Goal: Task Accomplishment & Management: Use online tool/utility

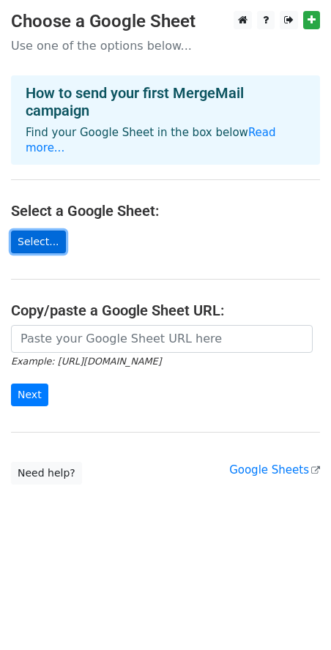
click at [31, 231] on link "Select..." at bounding box center [38, 242] width 55 height 23
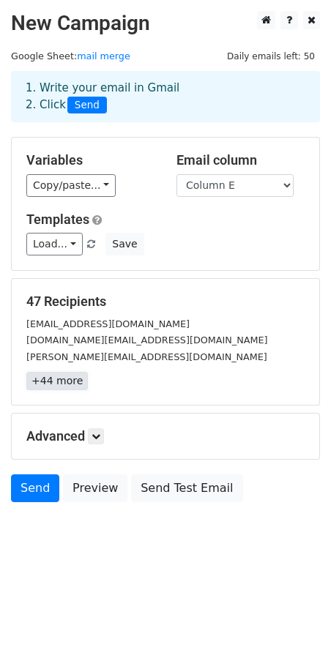
click at [59, 378] on link "+44 more" at bounding box center [56, 381] width 61 height 18
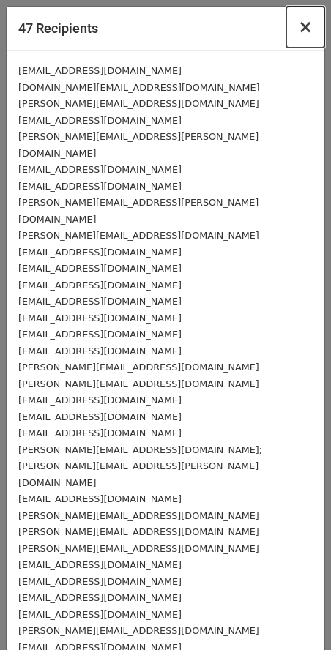
click at [298, 21] on span "×" at bounding box center [305, 27] width 15 height 20
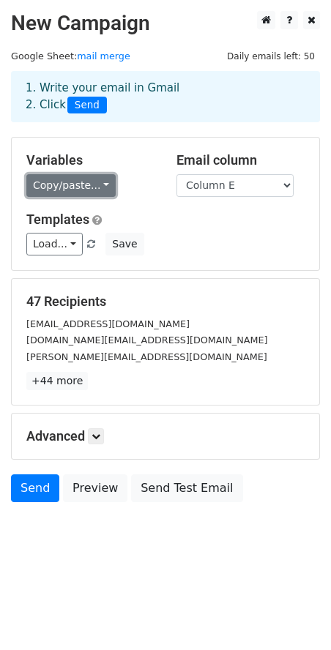
click at [67, 185] on link "Copy/paste..." at bounding box center [70, 185] width 89 height 23
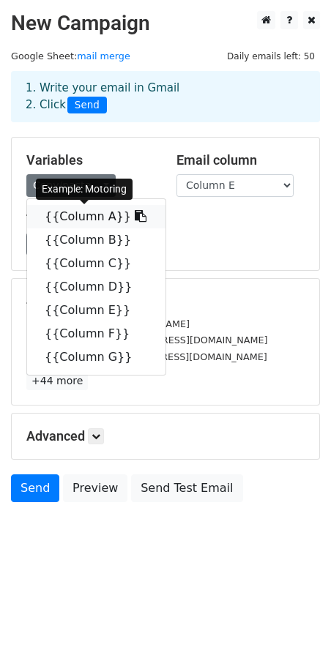
click at [58, 218] on link "{{Column A}}" at bounding box center [96, 216] width 138 height 23
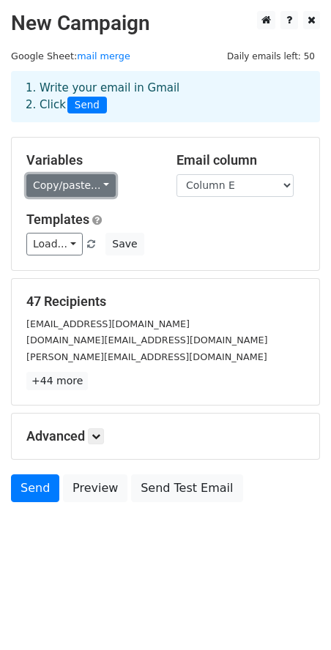
click at [54, 188] on link "Copy/paste..." at bounding box center [70, 185] width 89 height 23
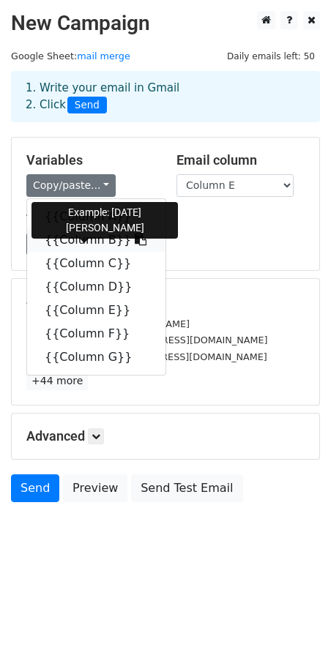
click at [57, 244] on link "{{Column B}}" at bounding box center [96, 239] width 138 height 23
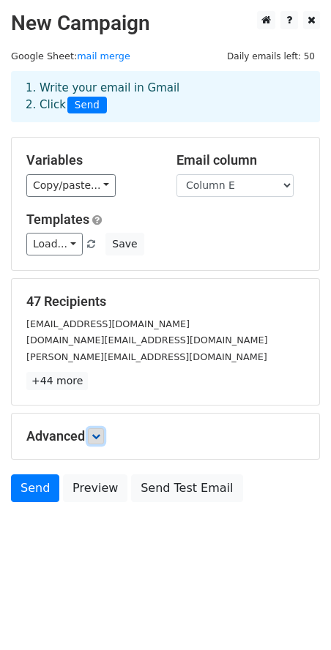
click at [95, 436] on icon at bounding box center [95, 436] width 9 height 9
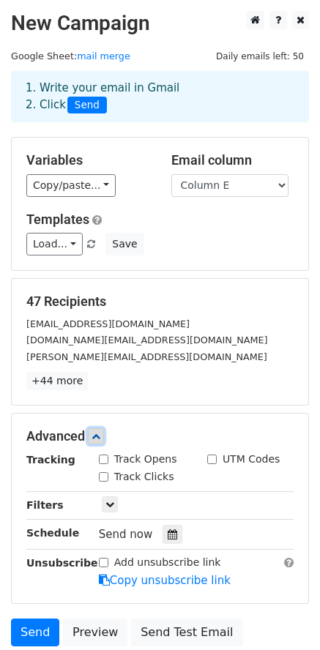
click at [95, 436] on icon at bounding box center [95, 436] width 9 height 9
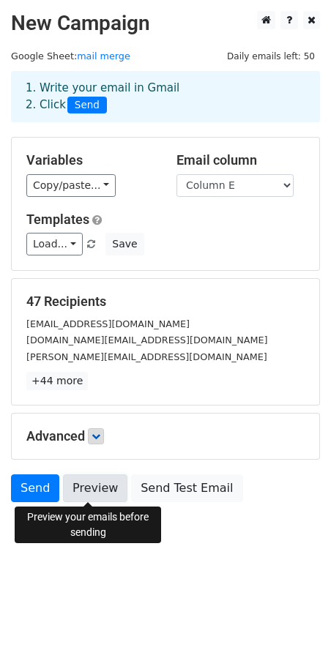
click at [76, 494] on link "Preview" at bounding box center [95, 488] width 64 height 28
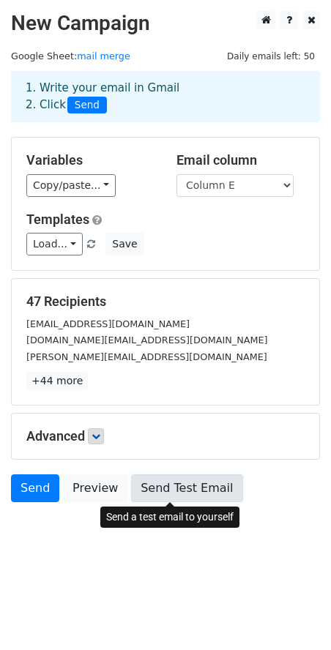
click at [162, 490] on link "Send Test Email" at bounding box center [186, 488] width 111 height 28
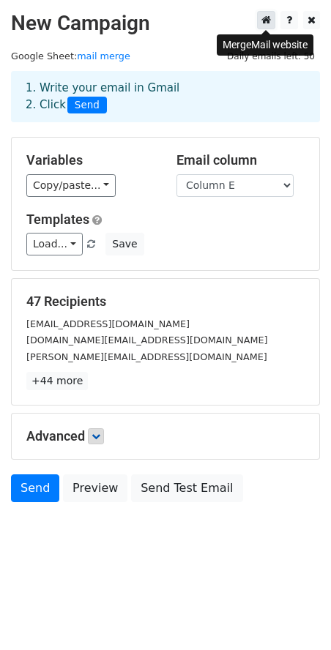
click at [266, 22] on icon at bounding box center [266, 20] width 10 height 10
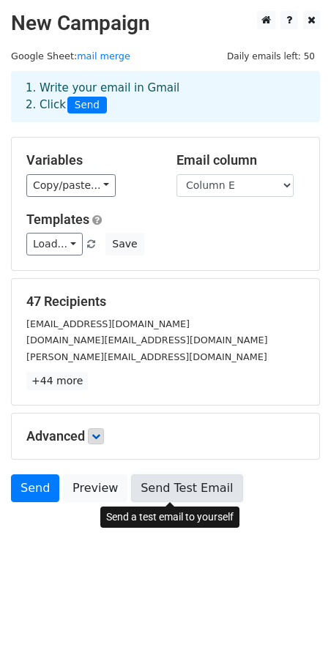
click at [179, 488] on link "Send Test Email" at bounding box center [186, 488] width 111 height 28
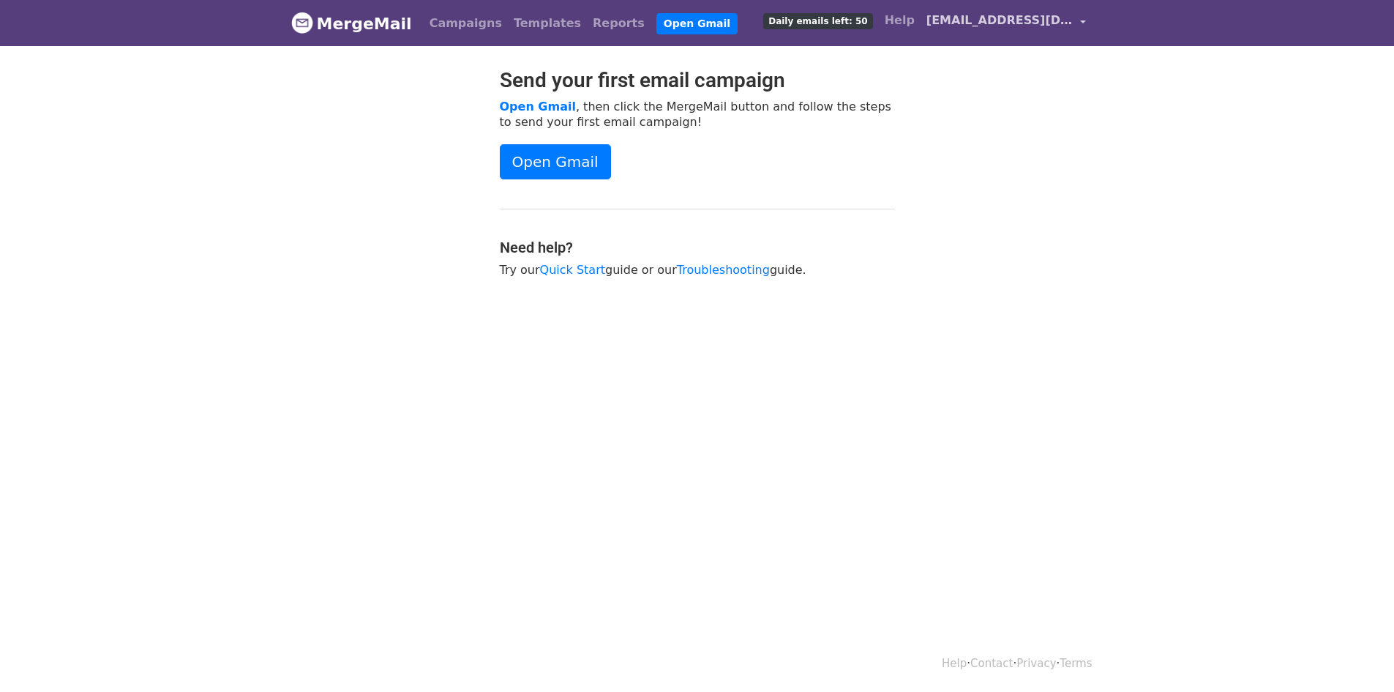
click at [981, 18] on span "parthmod28@gmail.com" at bounding box center [1000, 21] width 146 height 18
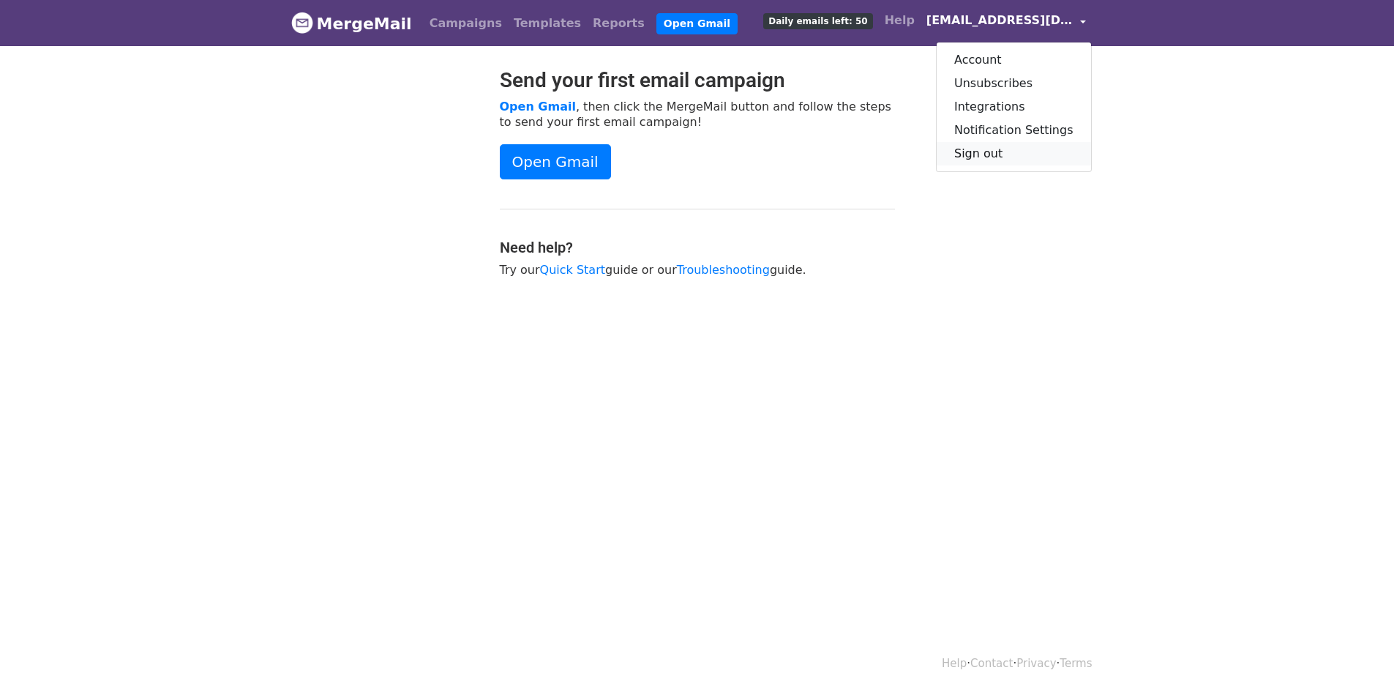
click at [978, 153] on link "Sign out" at bounding box center [1014, 153] width 154 height 23
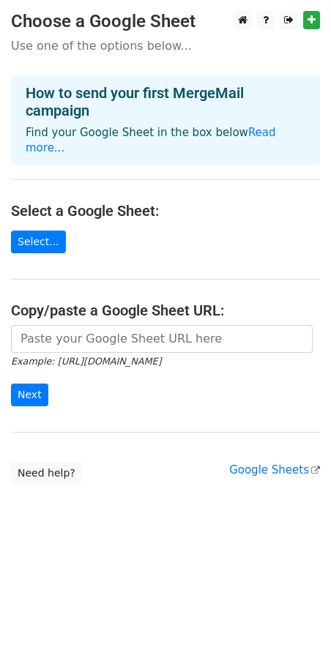
click at [45, 238] on main "Choose a Google Sheet Use one of the options below... How to send your first Me…" at bounding box center [165, 247] width 331 height 473
click at [41, 231] on link "Select..." at bounding box center [38, 242] width 55 height 23
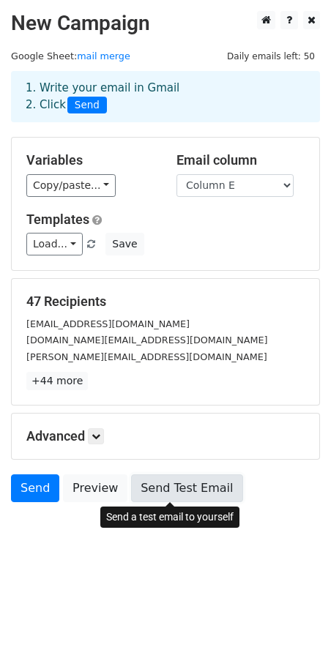
click at [146, 484] on link "Send Test Email" at bounding box center [186, 488] width 111 height 28
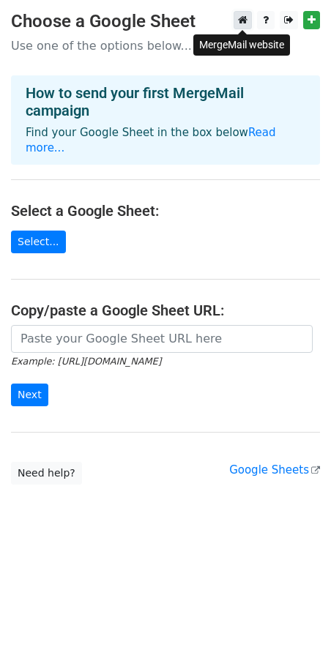
click at [249, 17] on link at bounding box center [242, 20] width 18 height 18
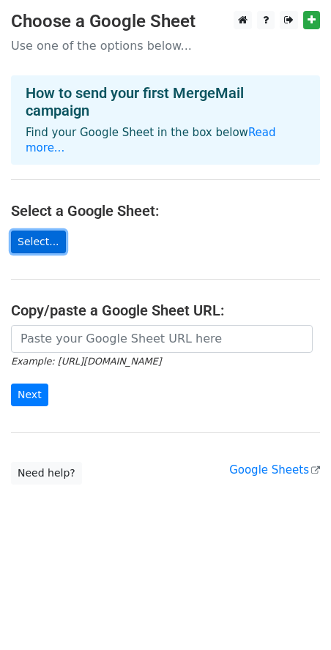
click at [37, 231] on link "Select..." at bounding box center [38, 242] width 55 height 23
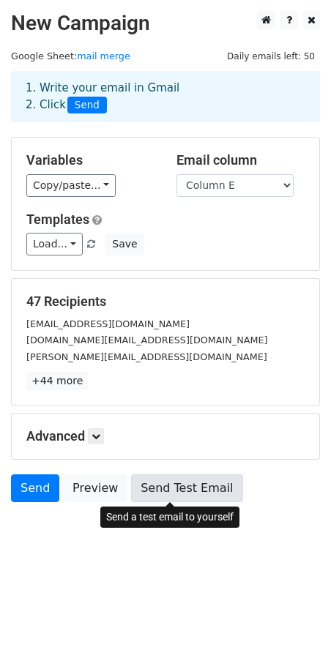
click at [161, 495] on link "Send Test Email" at bounding box center [186, 488] width 111 height 28
